Goal: Transaction & Acquisition: Purchase product/service

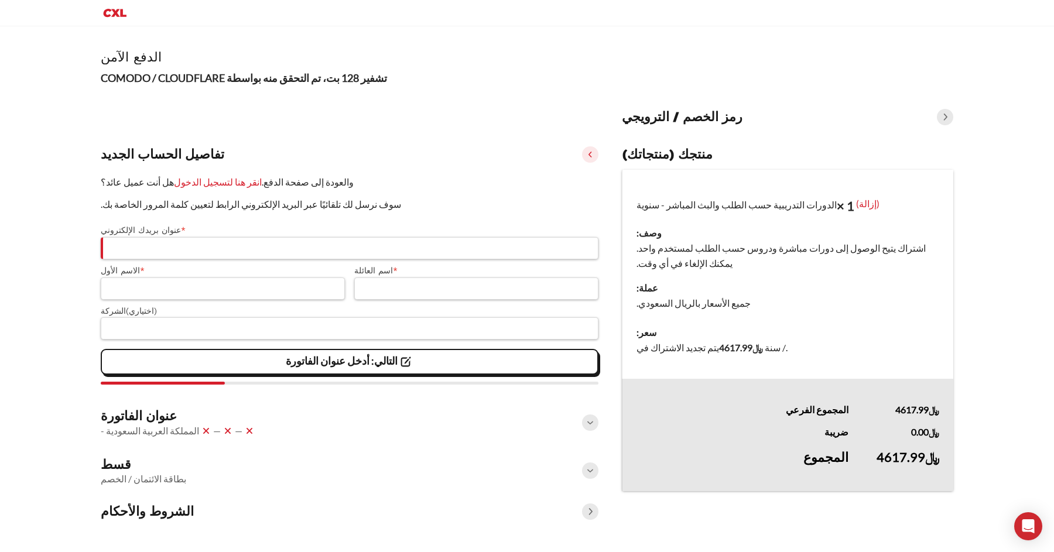
click at [953, 552] on div at bounding box center [527, 552] width 1054 height 0
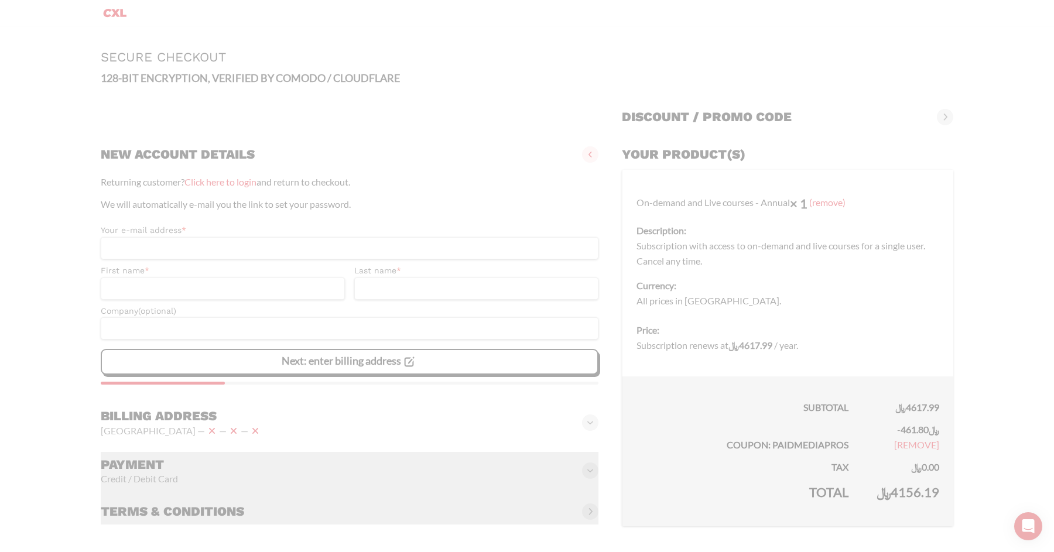
click at [1029, 552] on div at bounding box center [527, 557] width 1054 height 0
